Goal: Task Accomplishment & Management: Manage account settings

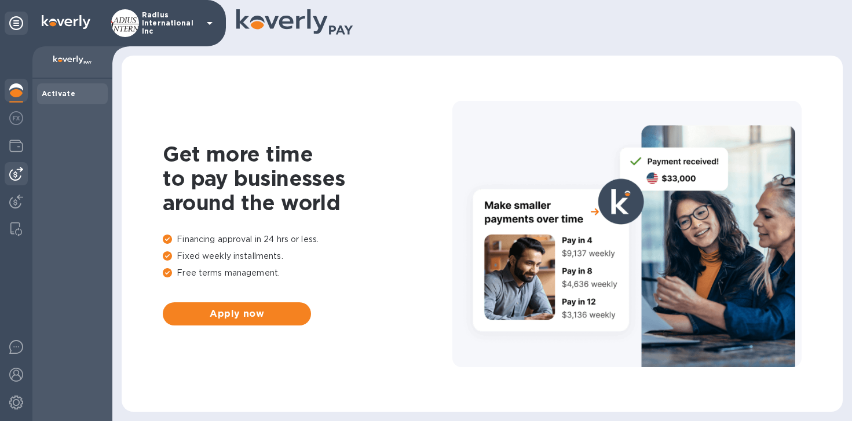
click at [17, 178] on img at bounding box center [16, 174] width 14 height 14
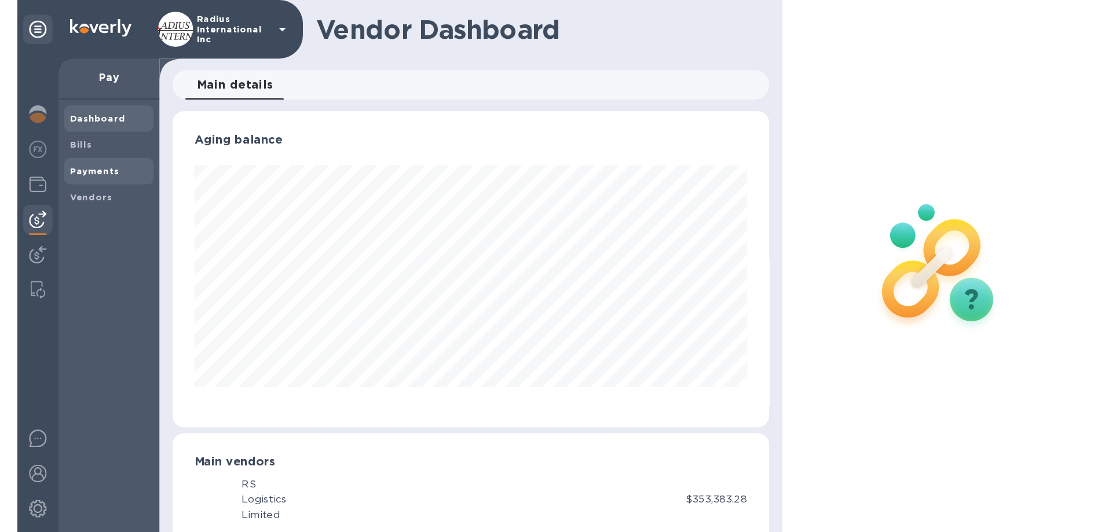
scroll to position [578697, 578480]
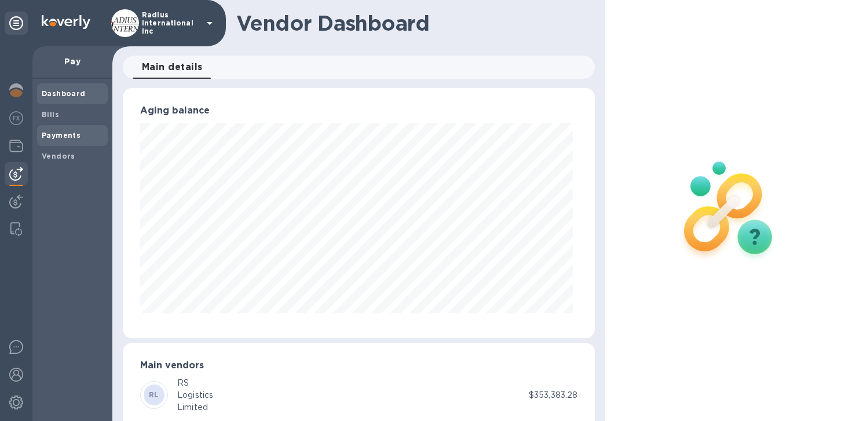
drag, startPoint x: 53, startPoint y: 140, endPoint x: 59, endPoint y: 139, distance: 6.5
click at [53, 140] on span "Payments" at bounding box center [61, 136] width 39 height 12
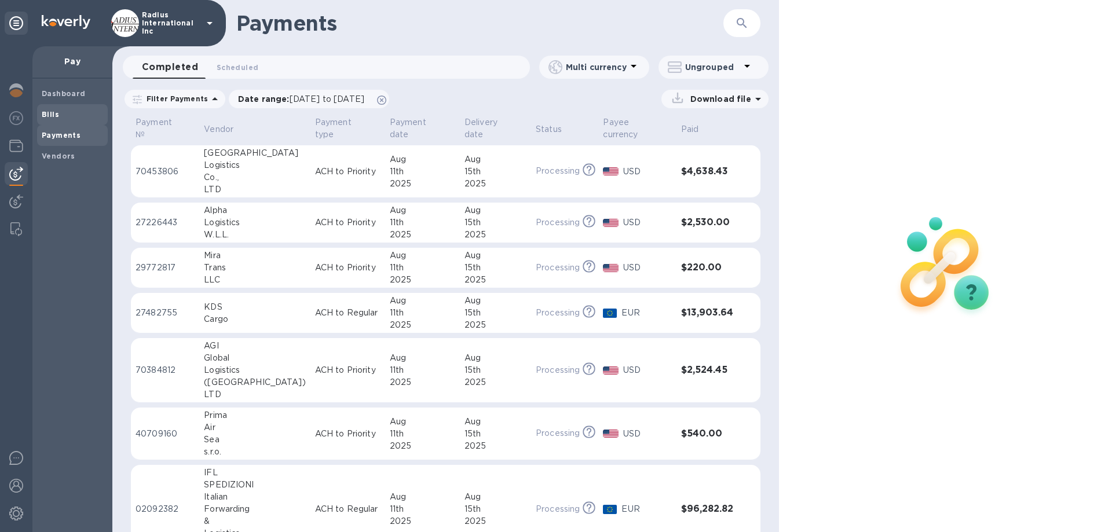
click at [76, 115] on span "Bills" at bounding box center [72, 115] width 61 height 12
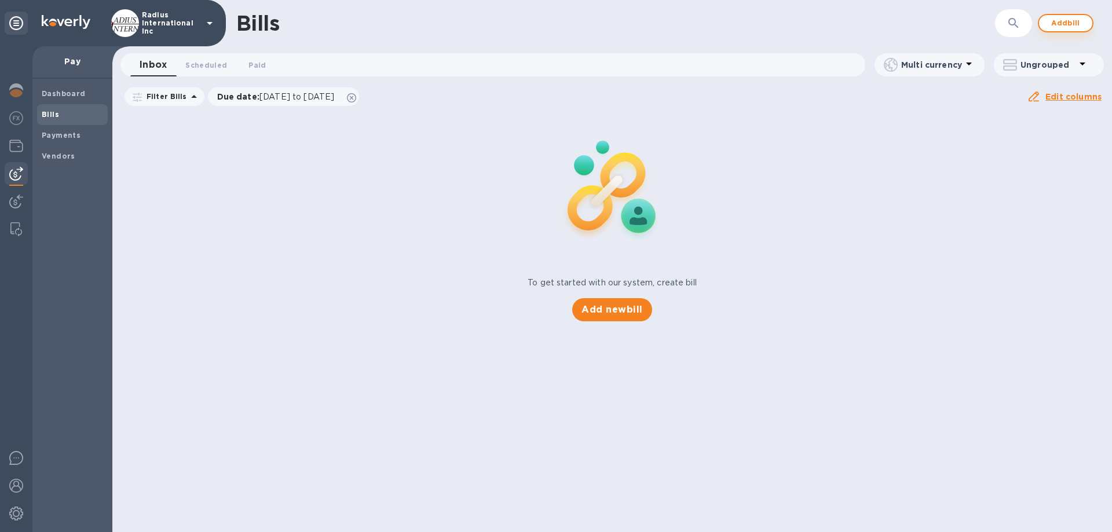
click at [851, 21] on span "Add bill" at bounding box center [1065, 23] width 35 height 14
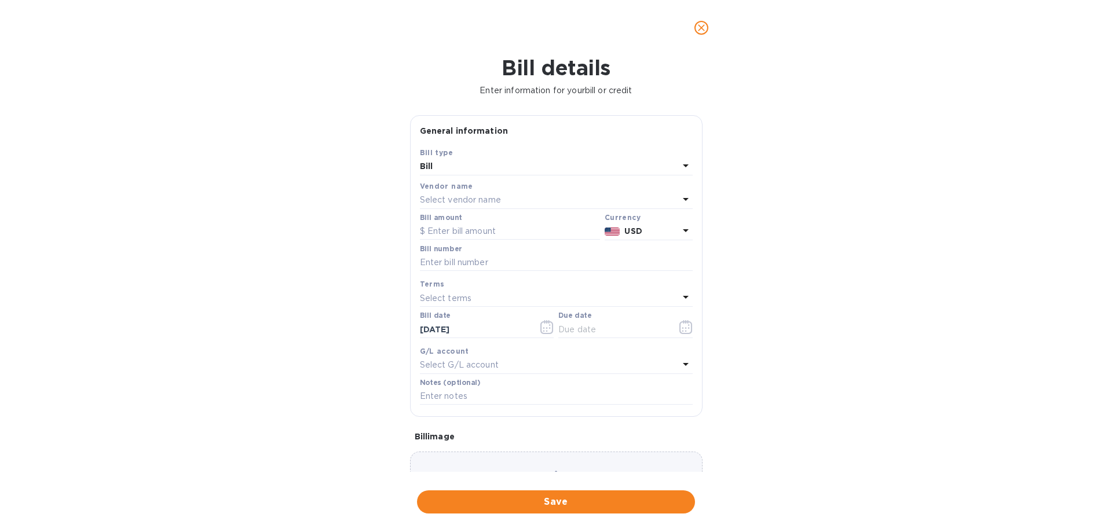
click at [446, 202] on p "Select vendor name" at bounding box center [460, 200] width 81 height 12
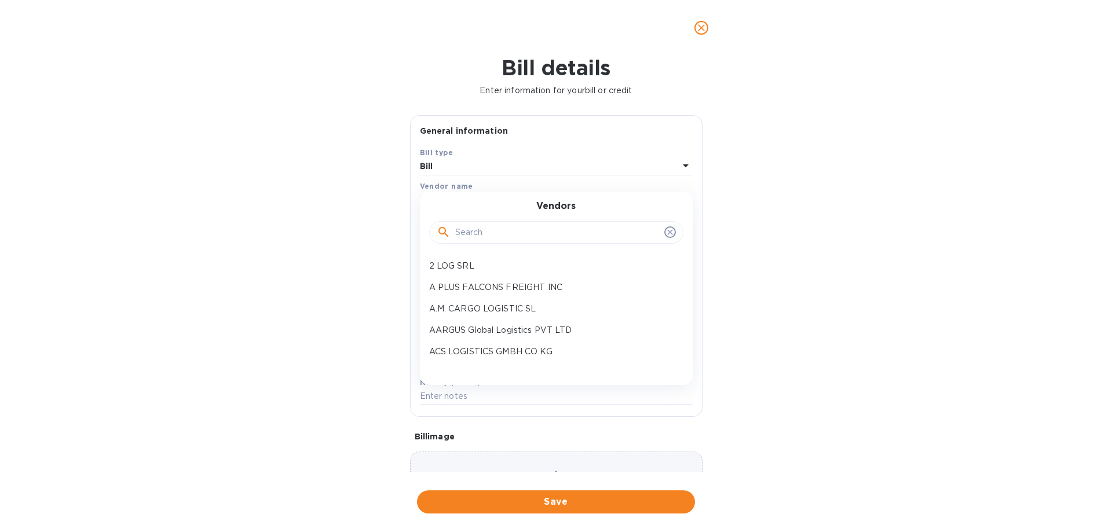
click at [474, 229] on input "text" at bounding box center [557, 232] width 204 height 17
type input "s"
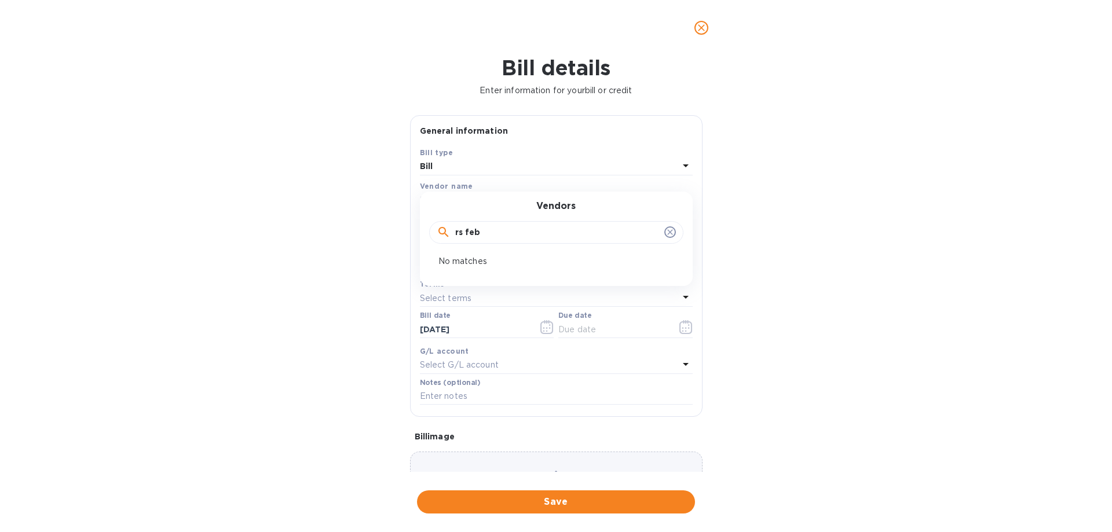
drag, startPoint x: 512, startPoint y: 231, endPoint x: 441, endPoint y: 222, distance: 72.3
click at [408, 227] on div "General information Save Bill type Bill Vendor name Select vendor name Vendors …" at bounding box center [556, 293] width 304 height 357
type input "rs"
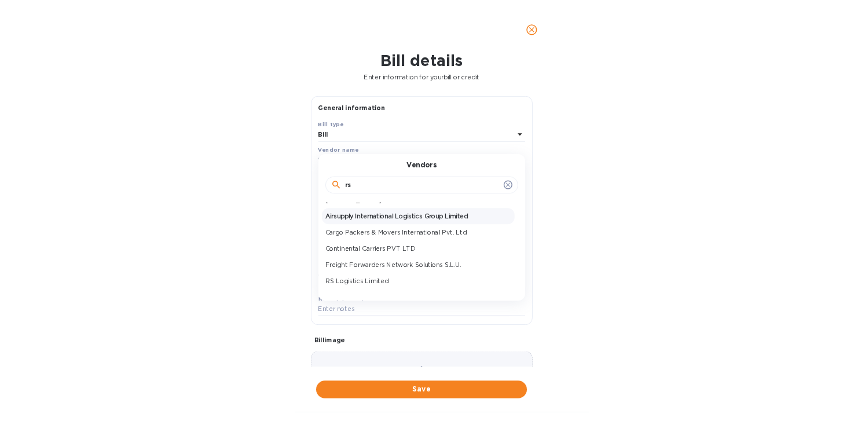
scroll to position [17, 0]
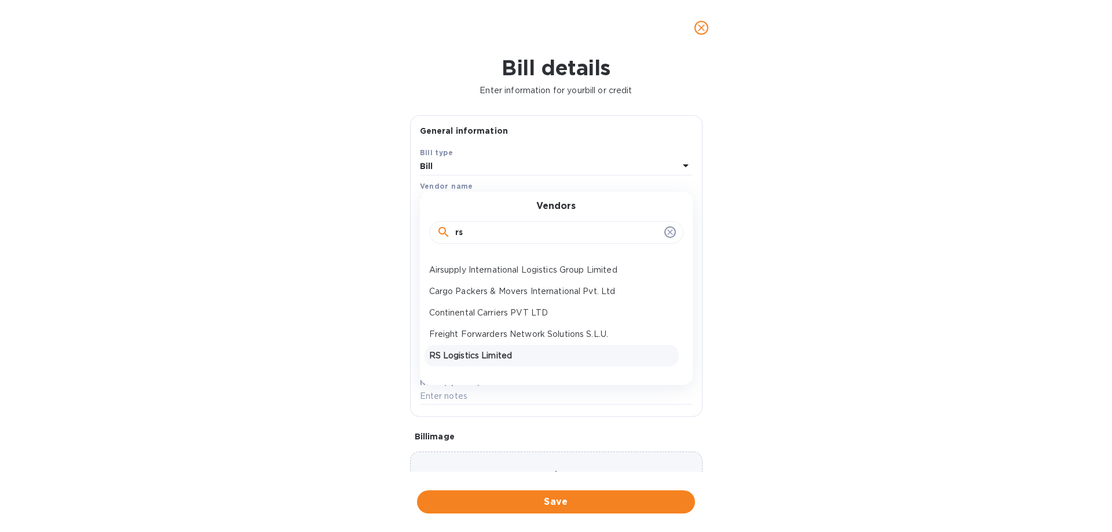
click at [489, 354] on p "RS Logistics Limited" at bounding box center [551, 356] width 245 height 12
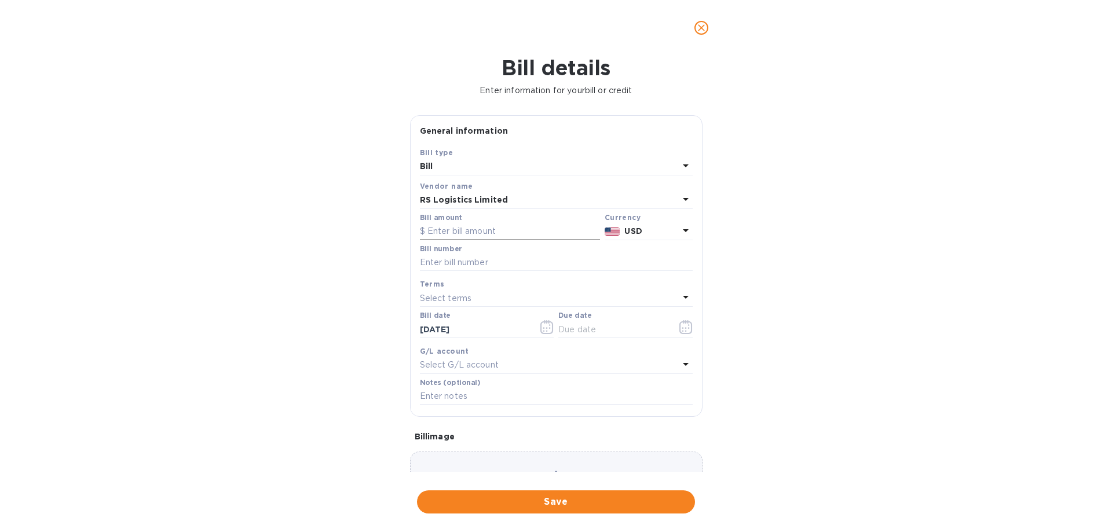
click at [497, 234] on input "text" at bounding box center [510, 231] width 180 height 17
type input "112,581.48"
type input "Feb SOA"
drag, startPoint x: 607, startPoint y: 334, endPoint x: 687, endPoint y: 330, distance: 80.0
click at [608, 334] on input "text" at bounding box center [612, 329] width 109 height 17
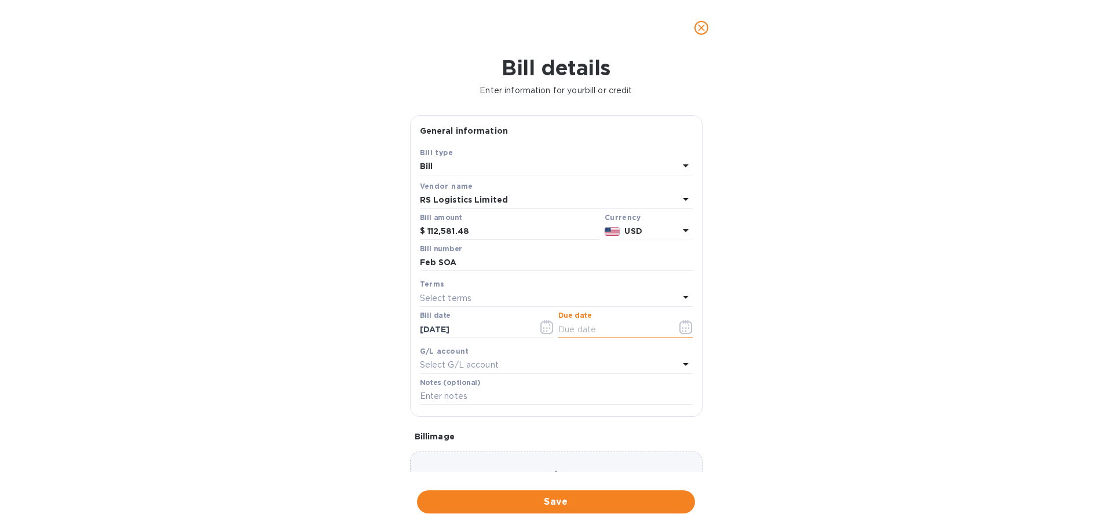
click at [687, 329] on icon "button" at bounding box center [685, 327] width 13 height 14
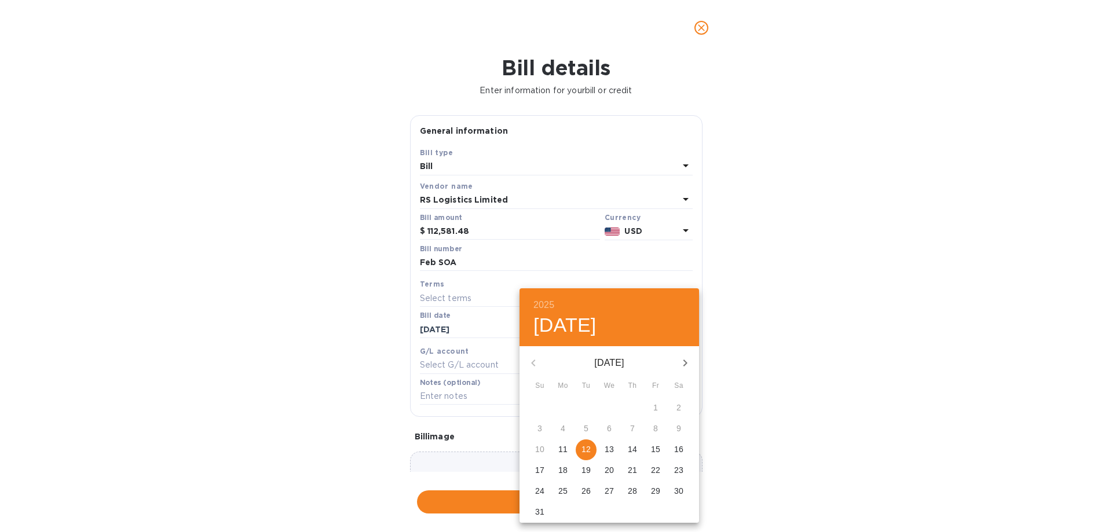
click at [587, 420] on p "12" at bounding box center [585, 449] width 9 height 12
type input "[DATE]"
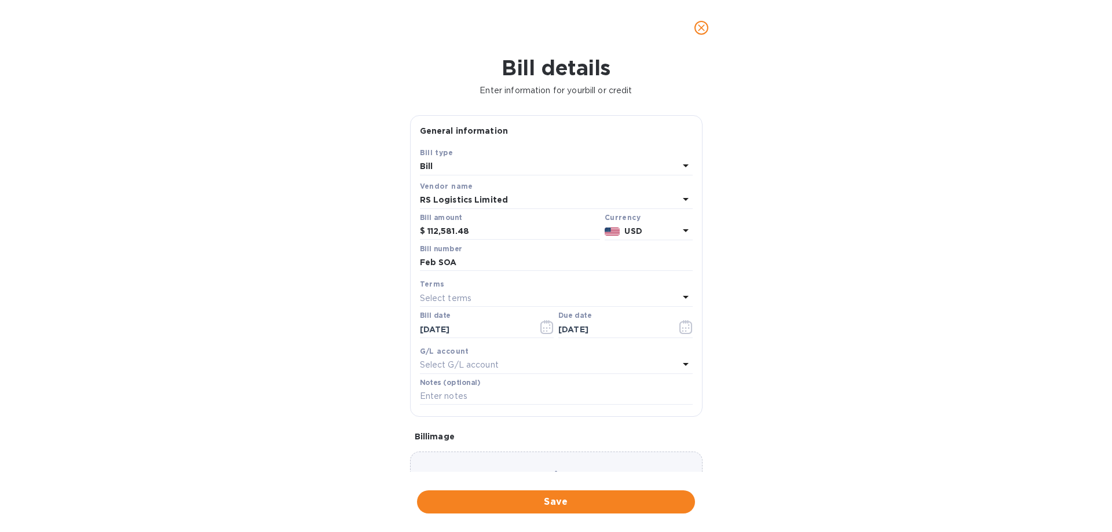
drag, startPoint x: 833, startPoint y: 437, endPoint x: 687, endPoint y: 514, distance: 164.7
click at [823, 420] on div "2025 Tue, Aug [DATE] Mo Tu We Th Fr Sa 27 28 29 30 31 1 2 3 4 5 6 7 8 9 10 11 1…" at bounding box center [556, 266] width 1112 height 532
click at [648, 420] on span "Save" at bounding box center [555, 502] width 259 height 14
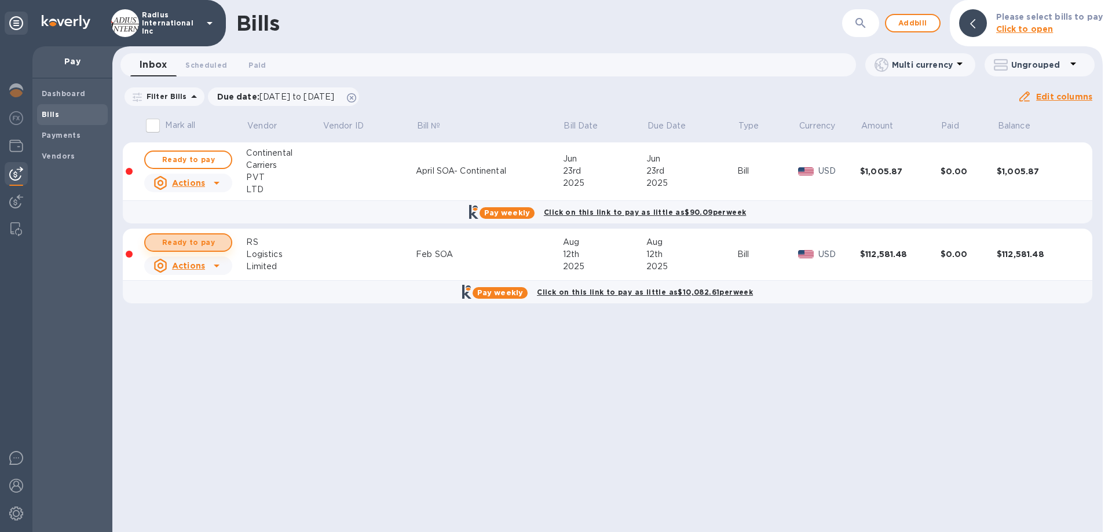
click at [203, 240] on span "Ready to pay" at bounding box center [188, 243] width 67 height 14
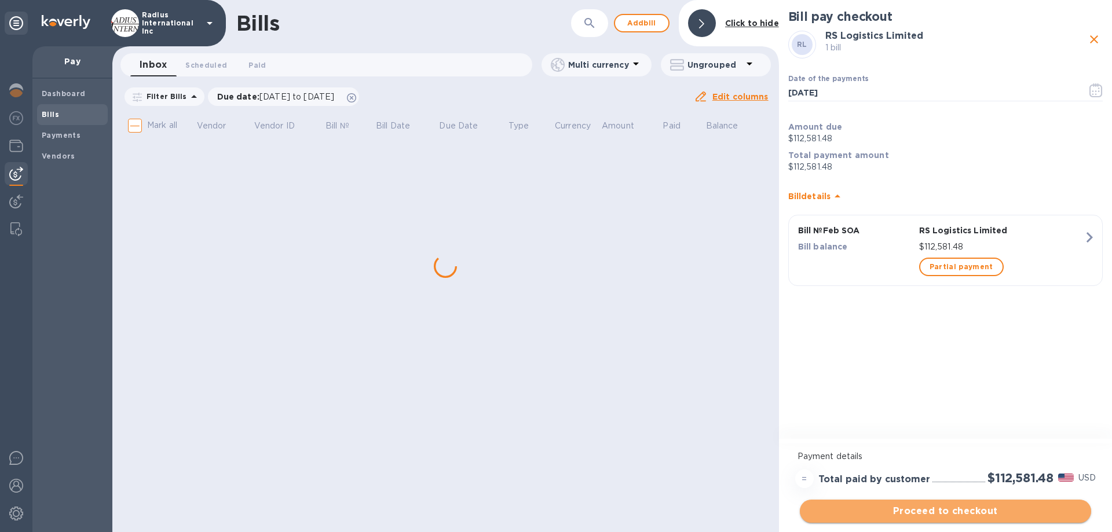
click at [851, 420] on span "Proceed to checkout" at bounding box center [945, 511] width 273 height 14
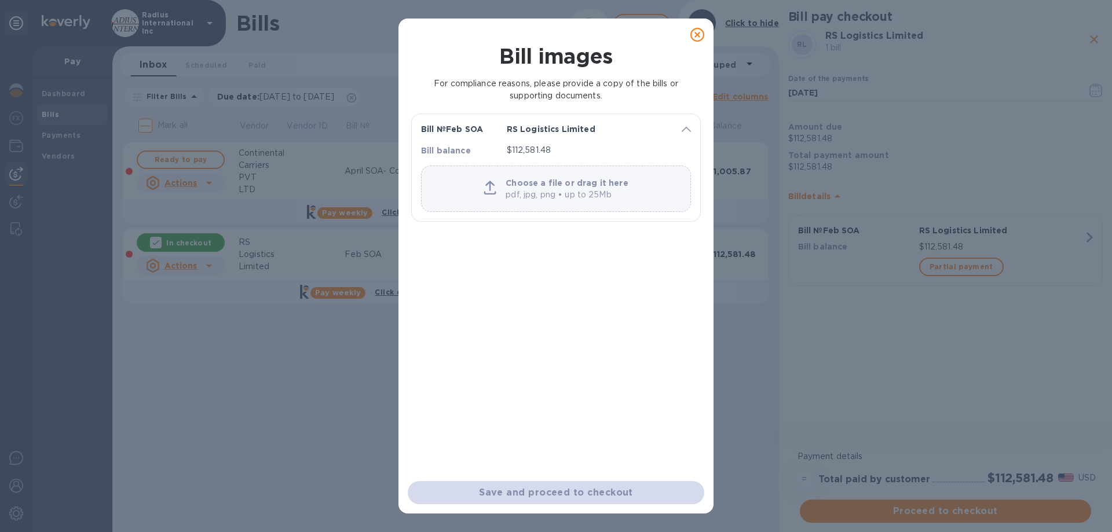
click at [530, 191] on p "pdf, jpg, png • up to 25Mb" at bounding box center [566, 195] width 122 height 12
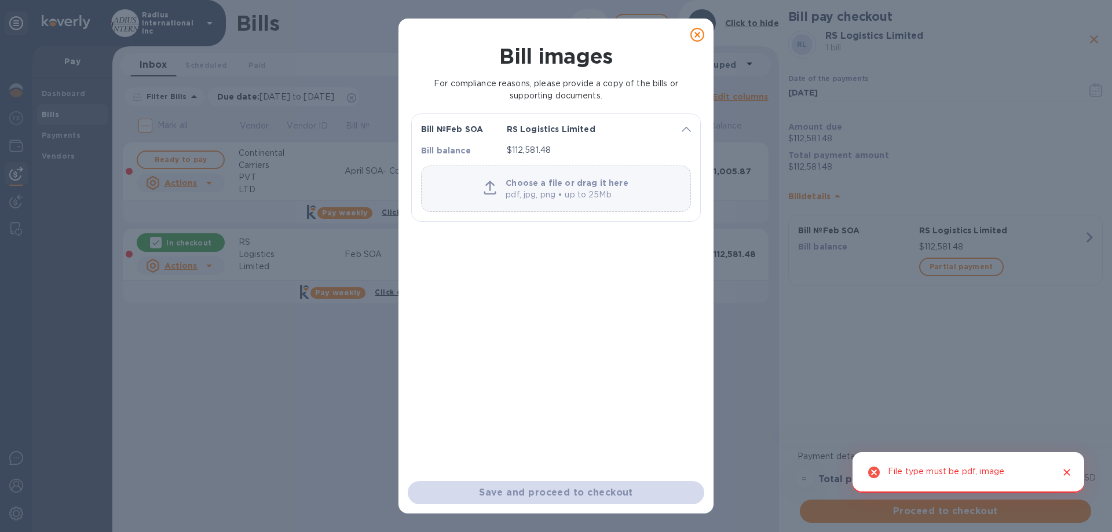
click at [562, 188] on p "Choose a file or drag it here" at bounding box center [566, 183] width 122 height 12
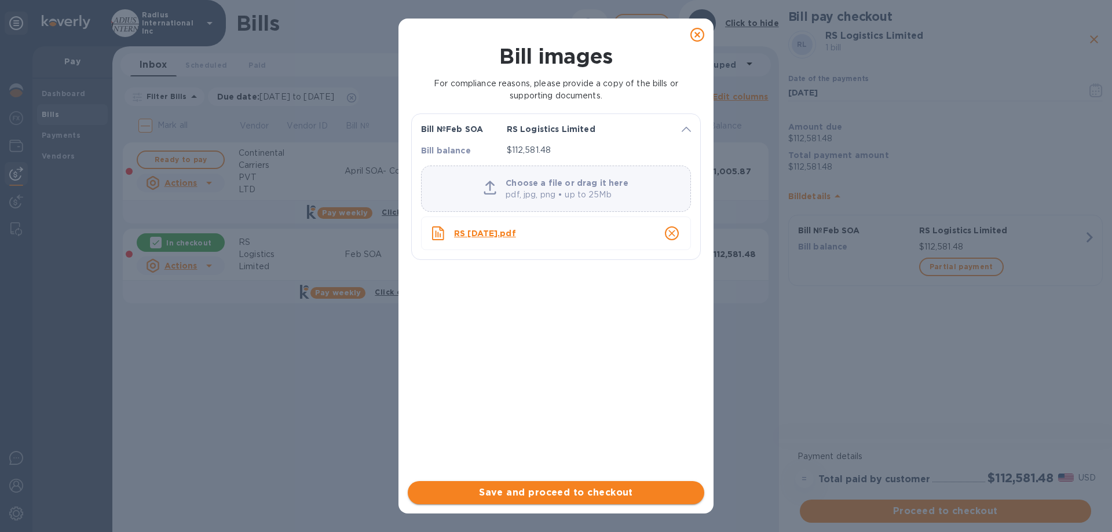
drag, startPoint x: 530, startPoint y: 490, endPoint x: 539, endPoint y: 490, distance: 8.7
click at [530, 420] on span "Save and proceed to checkout" at bounding box center [556, 493] width 278 height 14
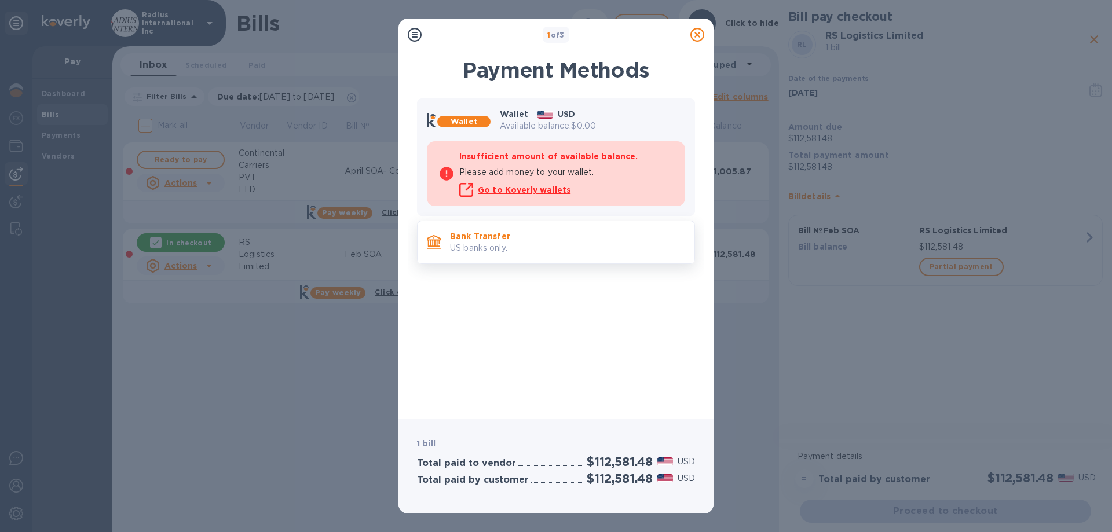
click at [581, 234] on p "Bank Transfer" at bounding box center [567, 236] width 235 height 12
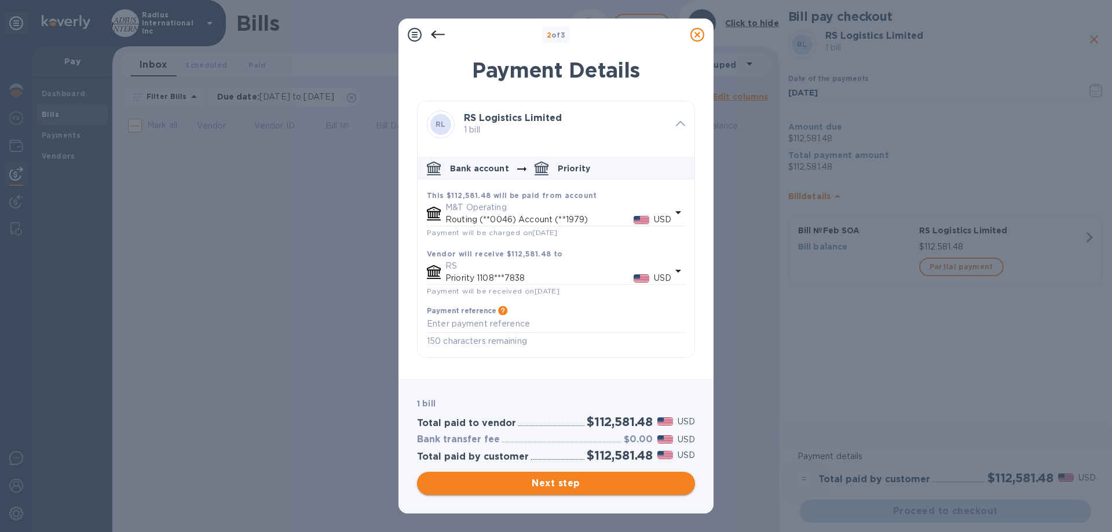
click at [622, 420] on span "Next step" at bounding box center [555, 483] width 259 height 14
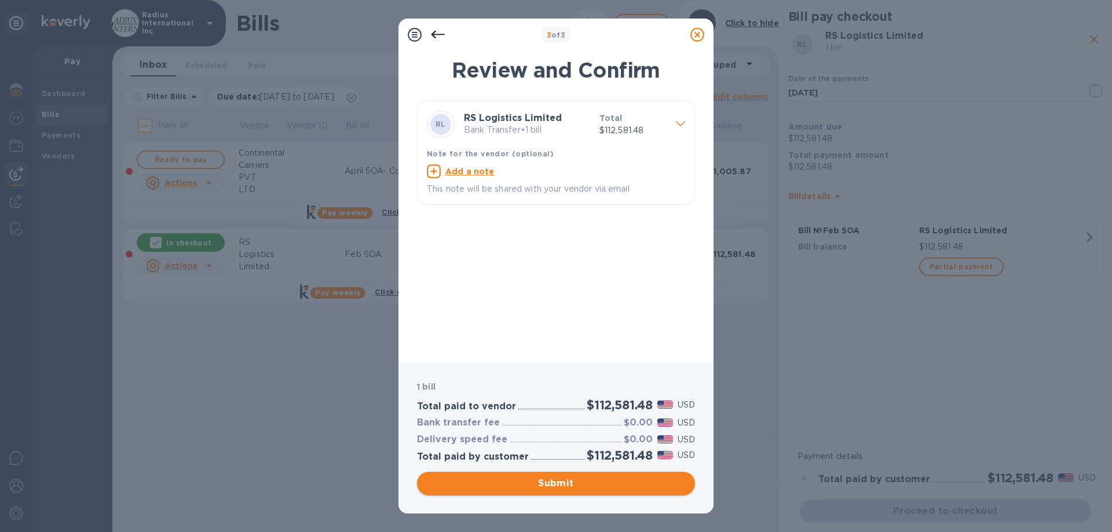
click at [589, 420] on span "Submit" at bounding box center [555, 483] width 259 height 14
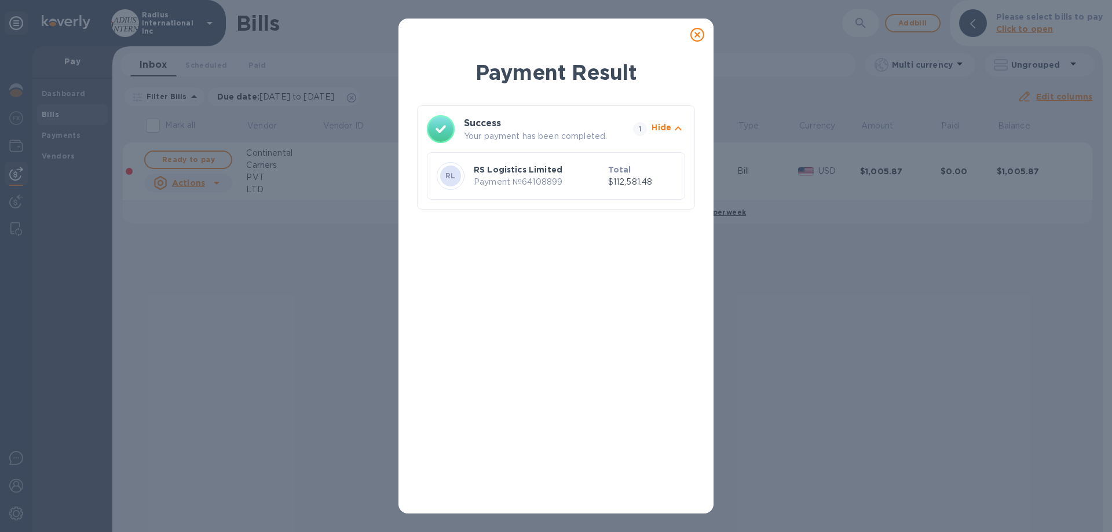
click at [698, 35] on icon at bounding box center [697, 35] width 14 height 14
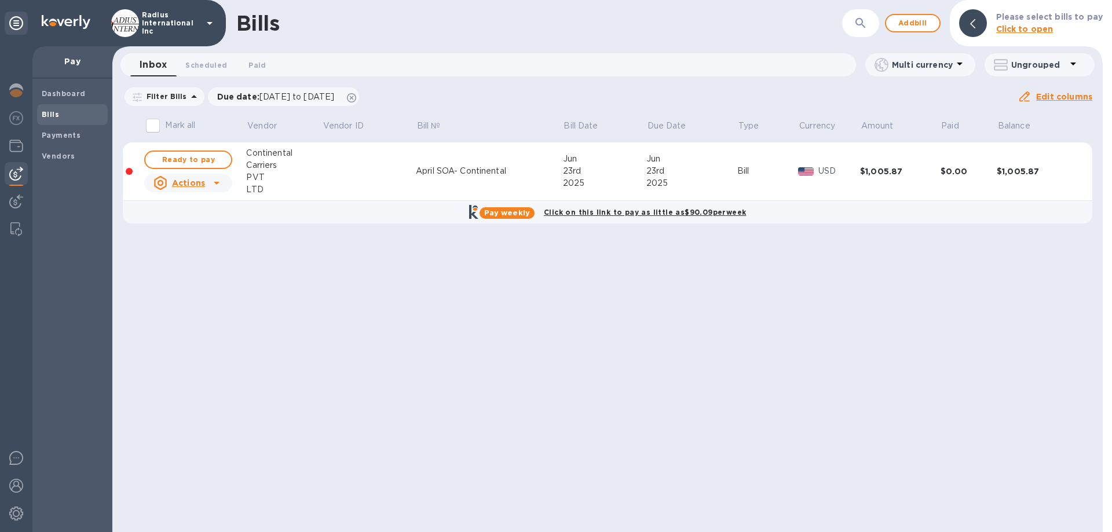
click at [61, 115] on span "Bills" at bounding box center [72, 115] width 61 height 12
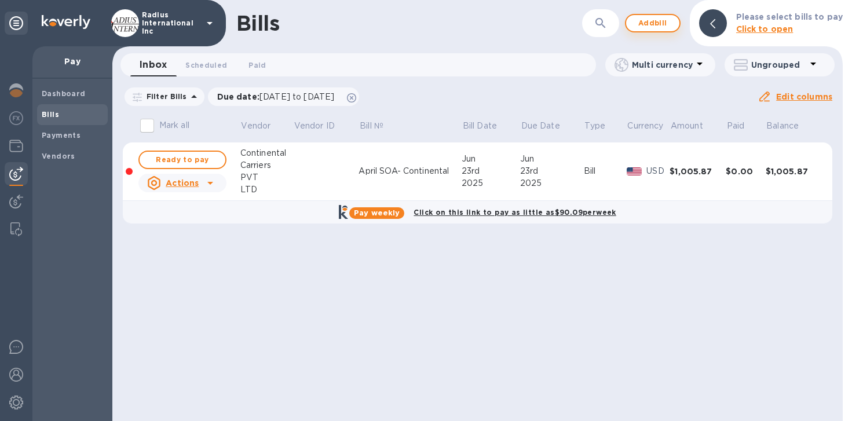
click at [649, 19] on span "Add bill" at bounding box center [652, 23] width 35 height 14
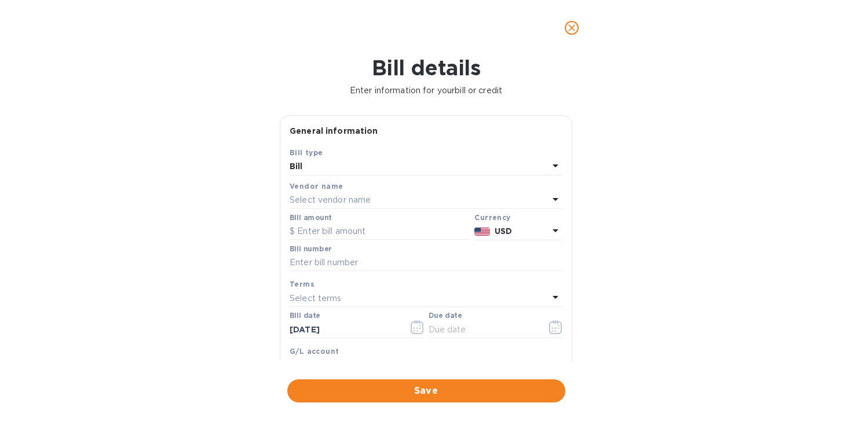
click at [342, 197] on p "Select vendor name" at bounding box center [329, 200] width 81 height 12
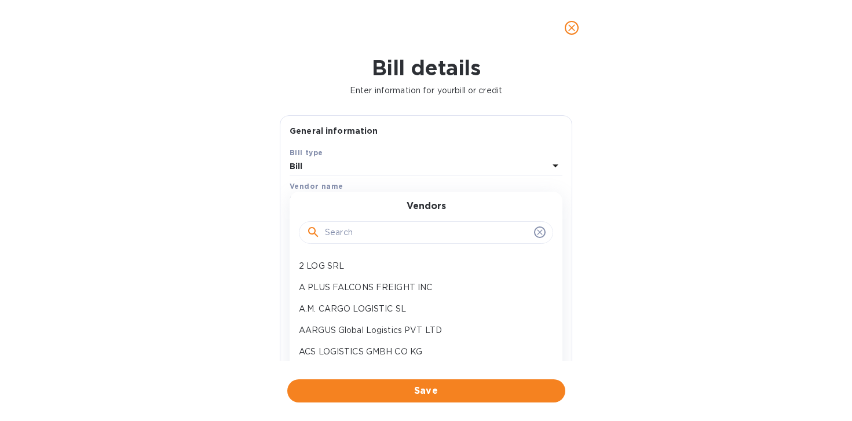
click at [391, 226] on input "text" at bounding box center [427, 232] width 204 height 17
type input "ifl"
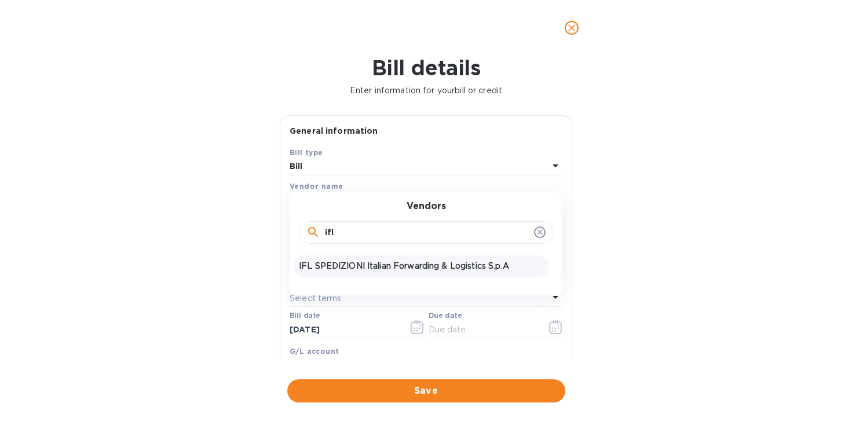
click at [350, 263] on p "IFL SPEDIZIONI Italian Forwarding & Logistics S.p.A" at bounding box center [421, 266] width 245 height 12
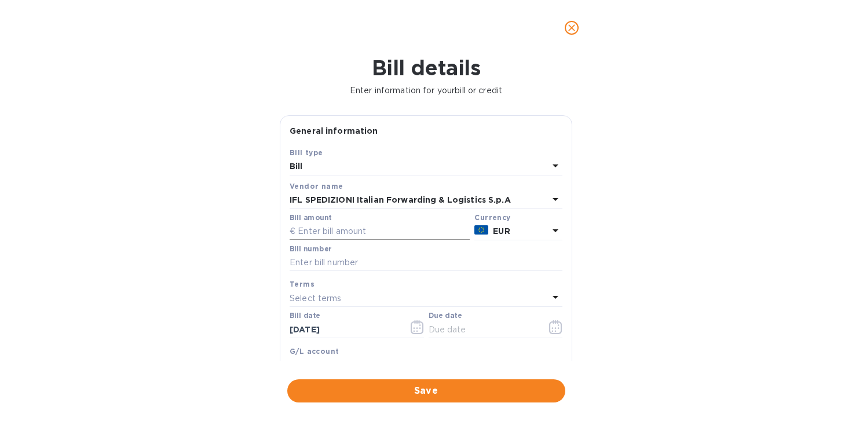
click at [353, 232] on input "text" at bounding box center [379, 231] width 180 height 17
type input "69,394.83"
type input "March 2/2"
click at [549, 326] on icon "button" at bounding box center [555, 327] width 13 height 14
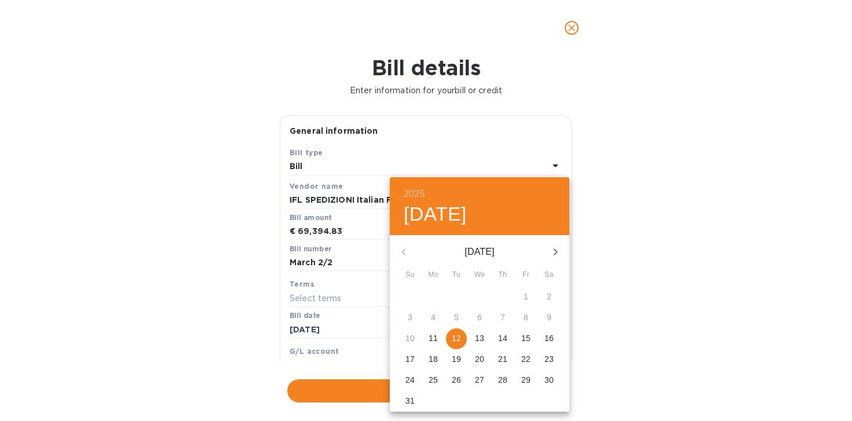
click at [457, 336] on p "12" at bounding box center [456, 338] width 9 height 12
type input "[DATE]"
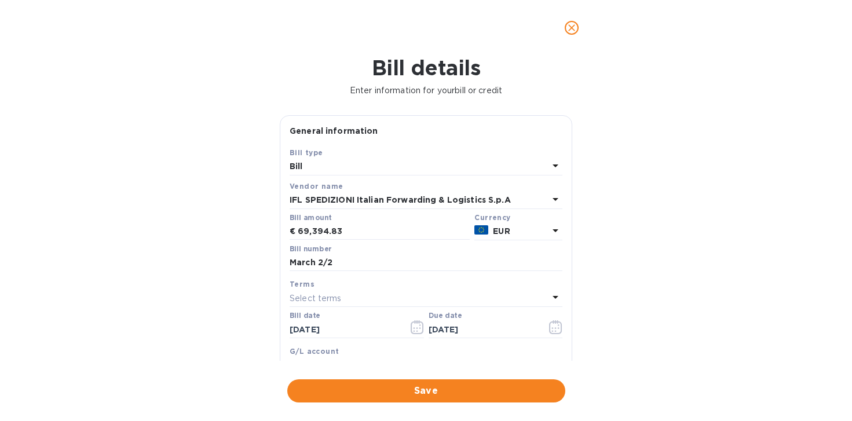
click at [682, 271] on div "Bill details Enter information for your bill or credit General information Save…" at bounding box center [426, 238] width 852 height 365
click at [437, 390] on span "Save" at bounding box center [425, 391] width 259 height 14
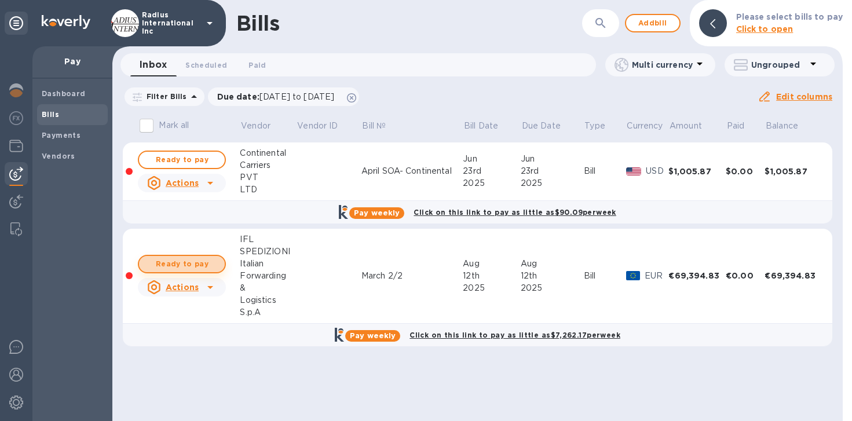
click at [195, 269] on span "Ready to pay" at bounding box center [181, 264] width 67 height 14
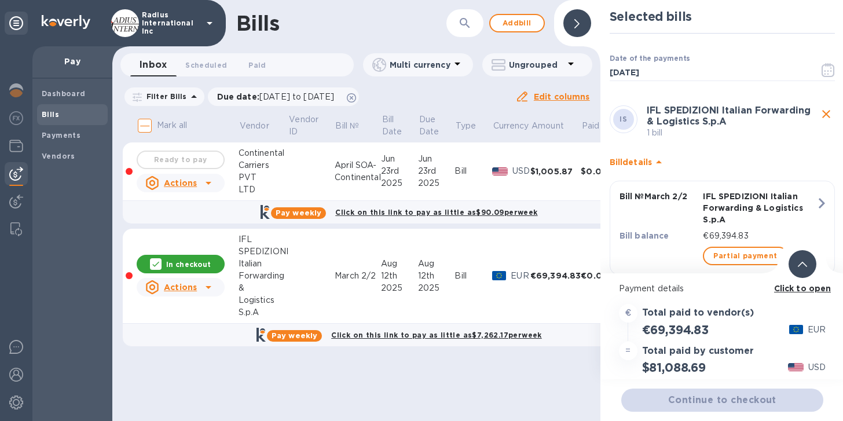
scroll to position [9, 0]
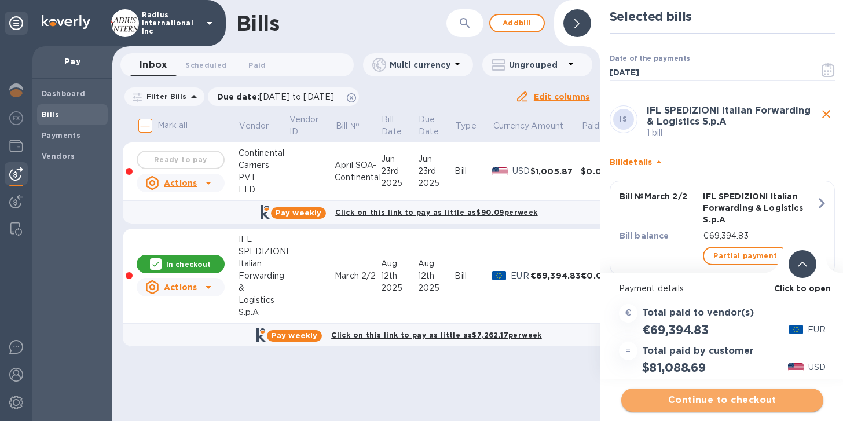
click at [715, 393] on span "Continue to checkout" at bounding box center [722, 400] width 184 height 14
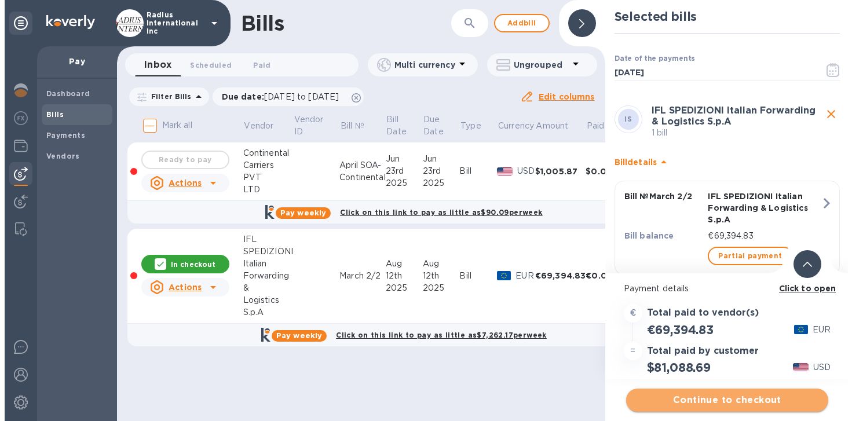
scroll to position [0, 0]
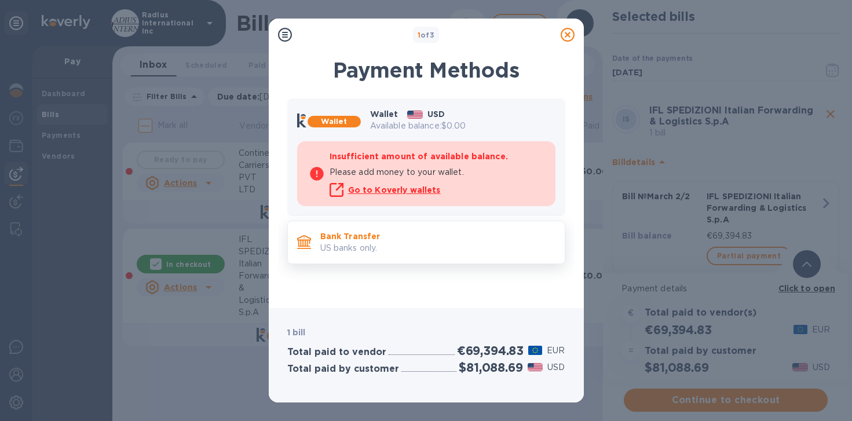
click at [443, 250] on p "US banks only." at bounding box center [437, 248] width 235 height 12
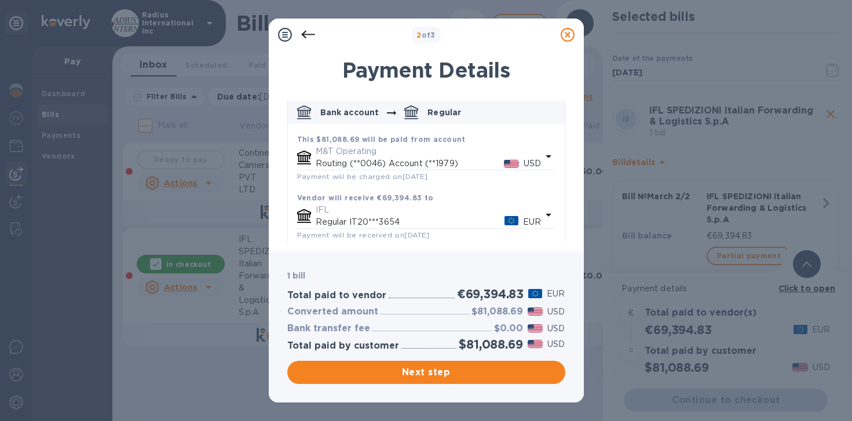
scroll to position [122, 0]
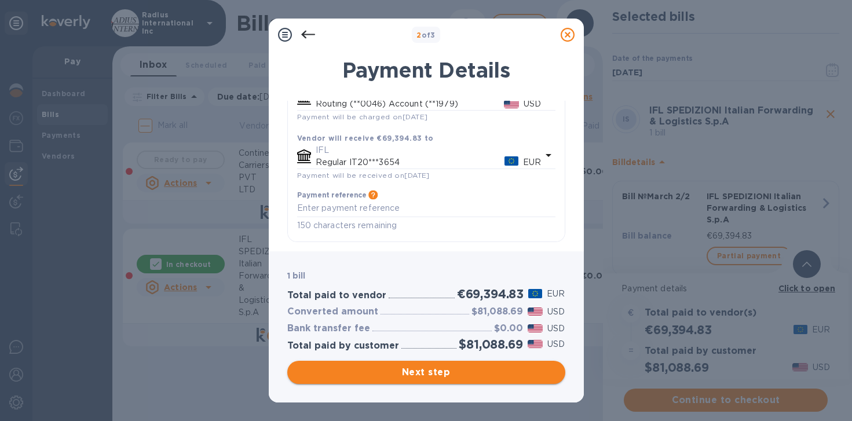
click at [458, 370] on span "Next step" at bounding box center [425, 372] width 259 height 14
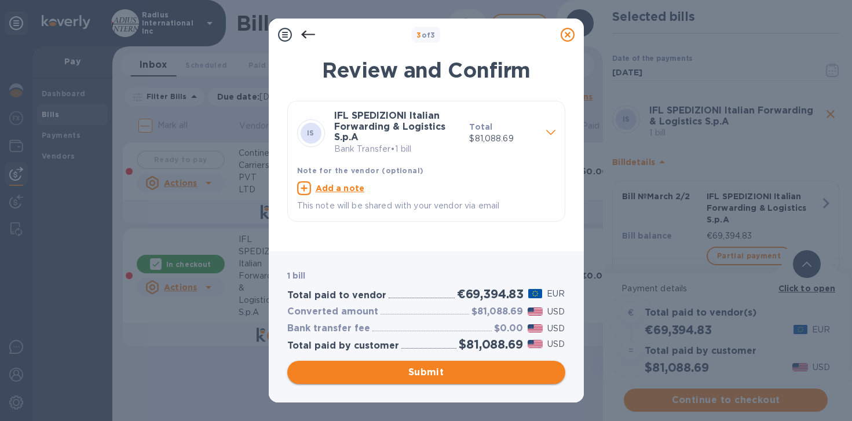
click at [470, 379] on button "Submit" at bounding box center [426, 372] width 278 height 23
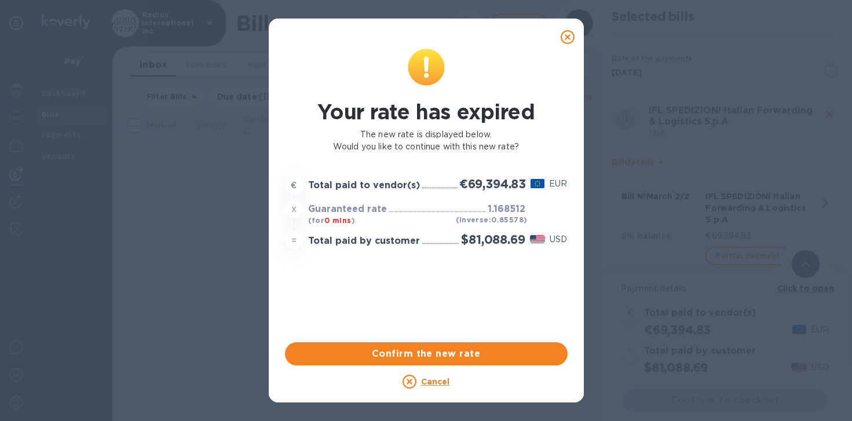
click at [443, 381] on u "Cancel" at bounding box center [435, 381] width 29 height 9
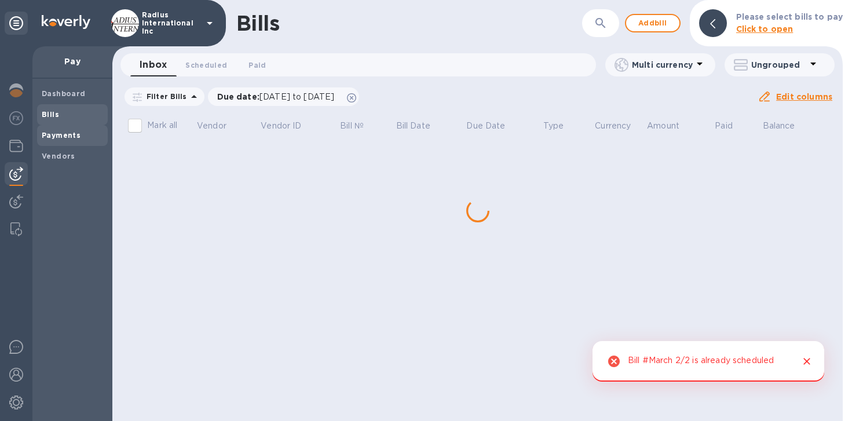
click at [79, 134] on span "Payments" at bounding box center [72, 136] width 61 height 12
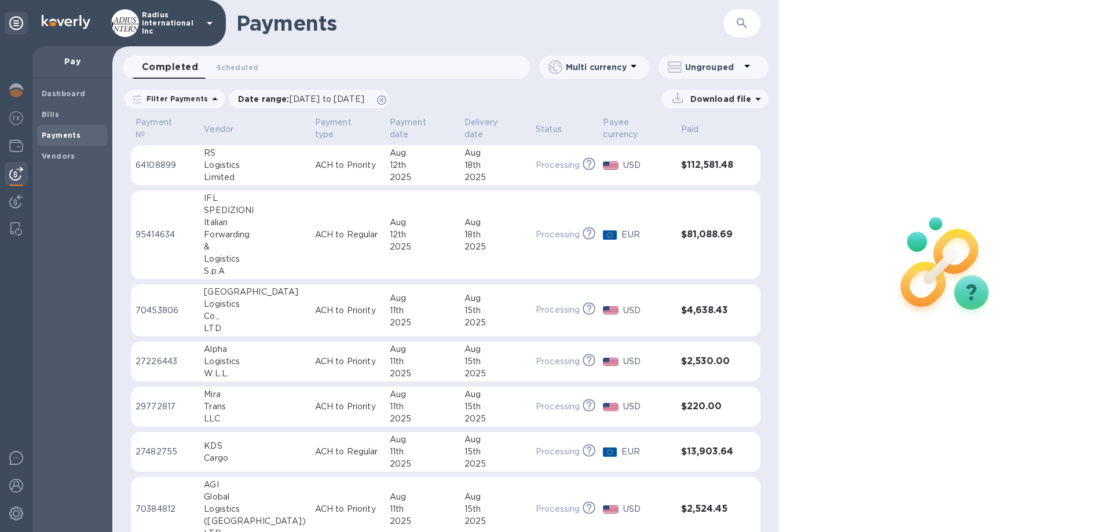
click at [498, 229] on div "18th" at bounding box center [495, 235] width 62 height 12
